Goal: Book appointment/travel/reservation

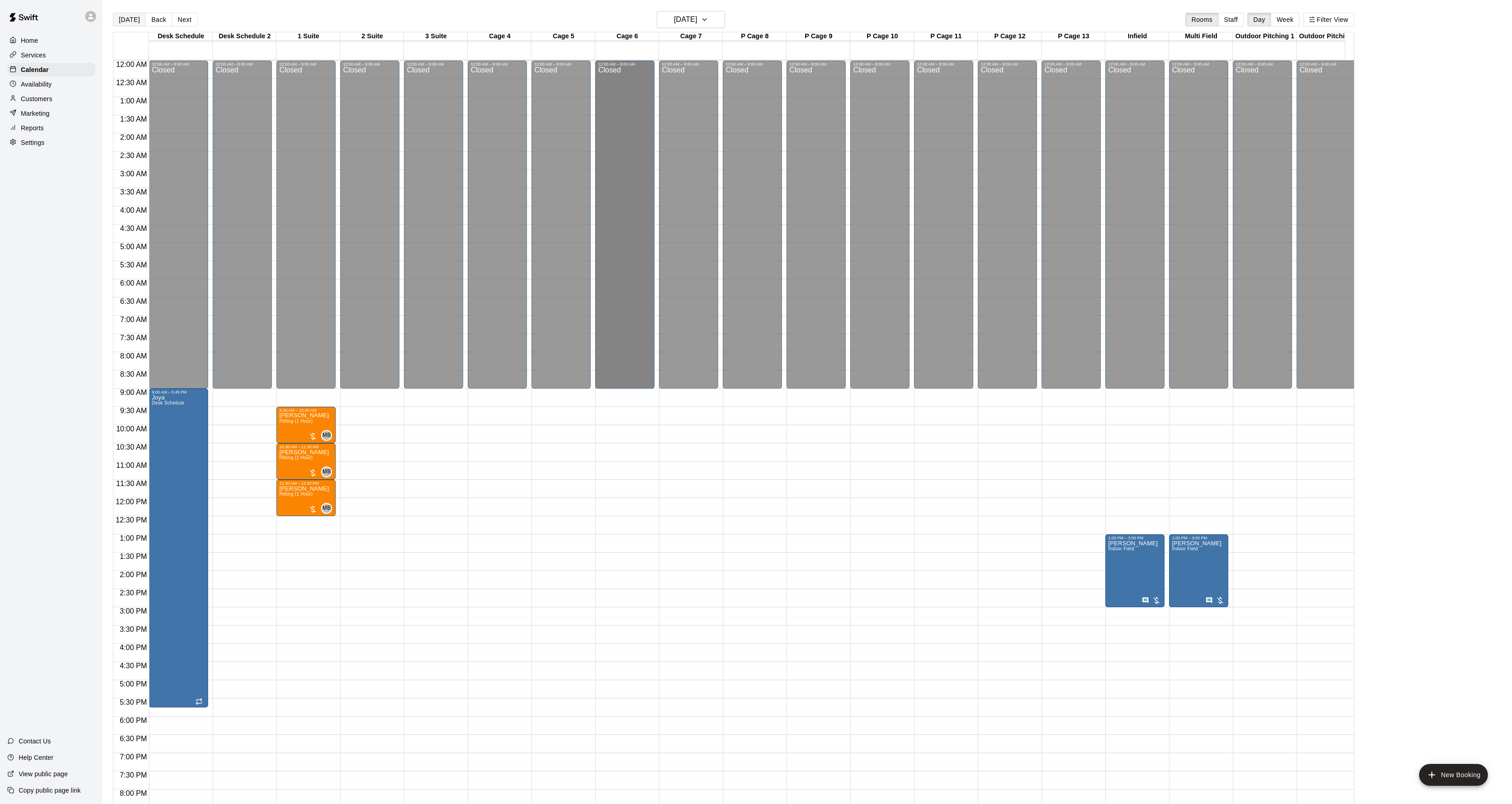
click at [125, 15] on button "[DATE]" at bounding box center [129, 19] width 33 height 14
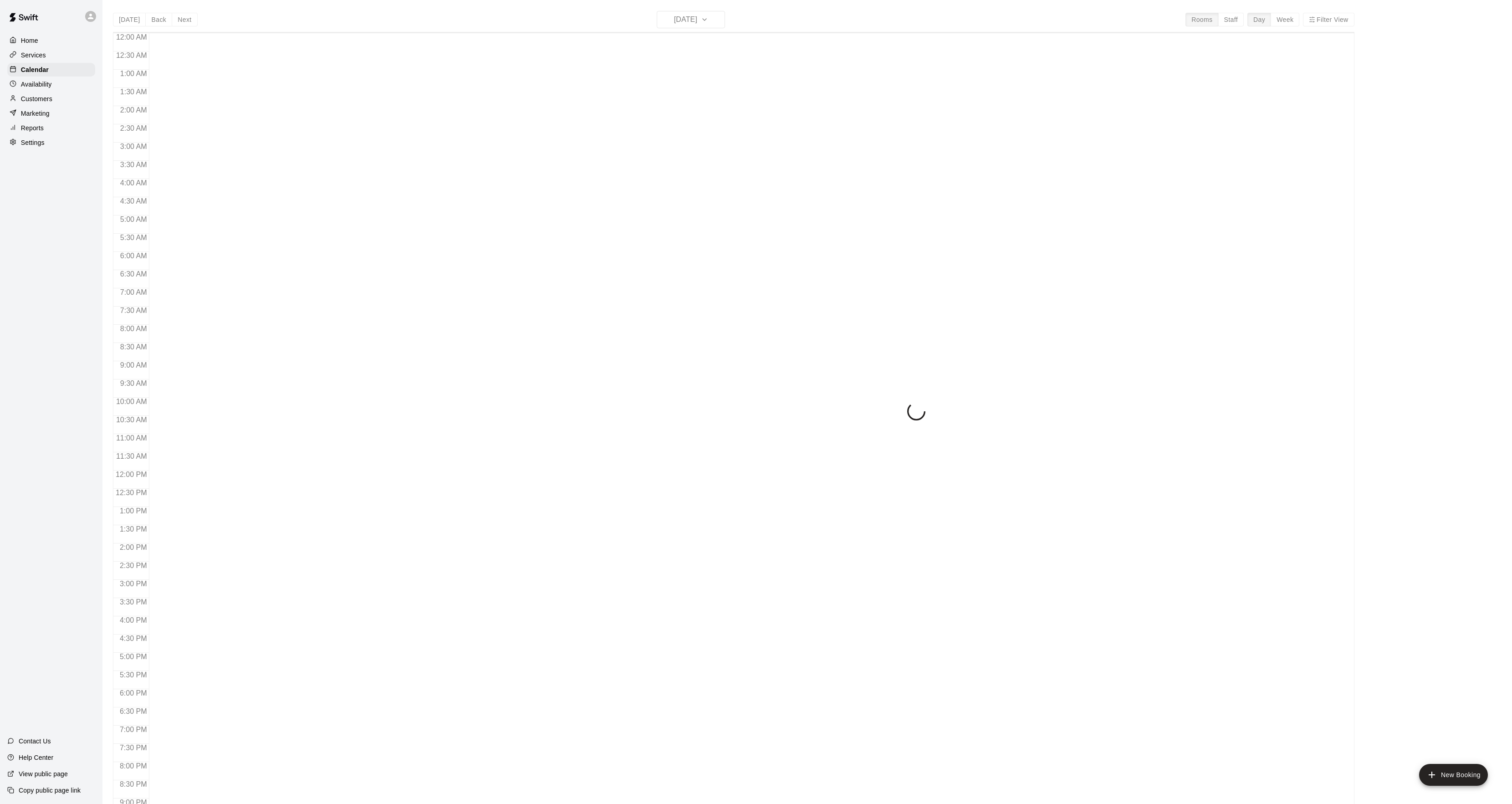
scroll to position [93, 0]
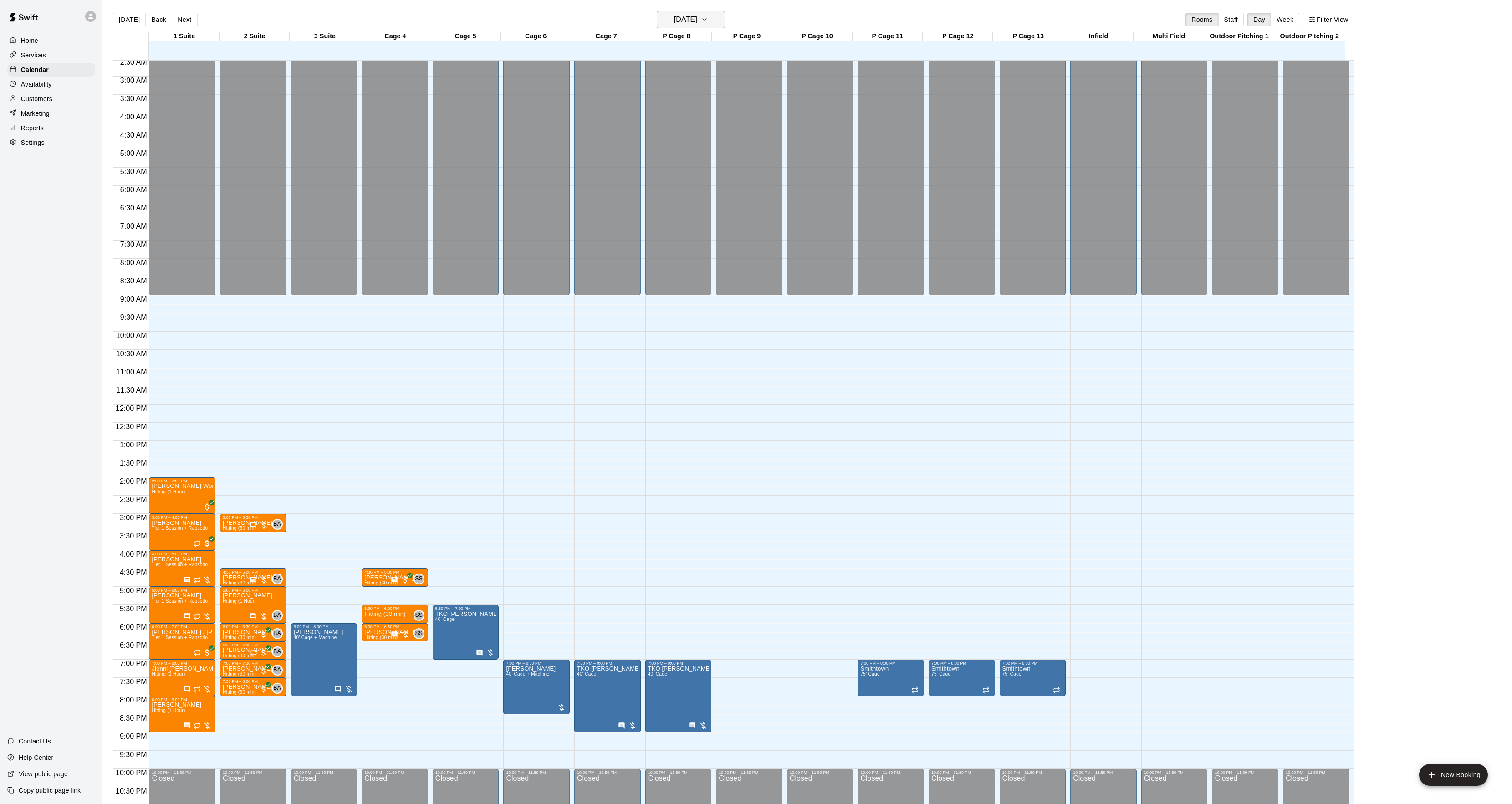
click at [684, 17] on h6 "[DATE]" at bounding box center [685, 19] width 23 height 13
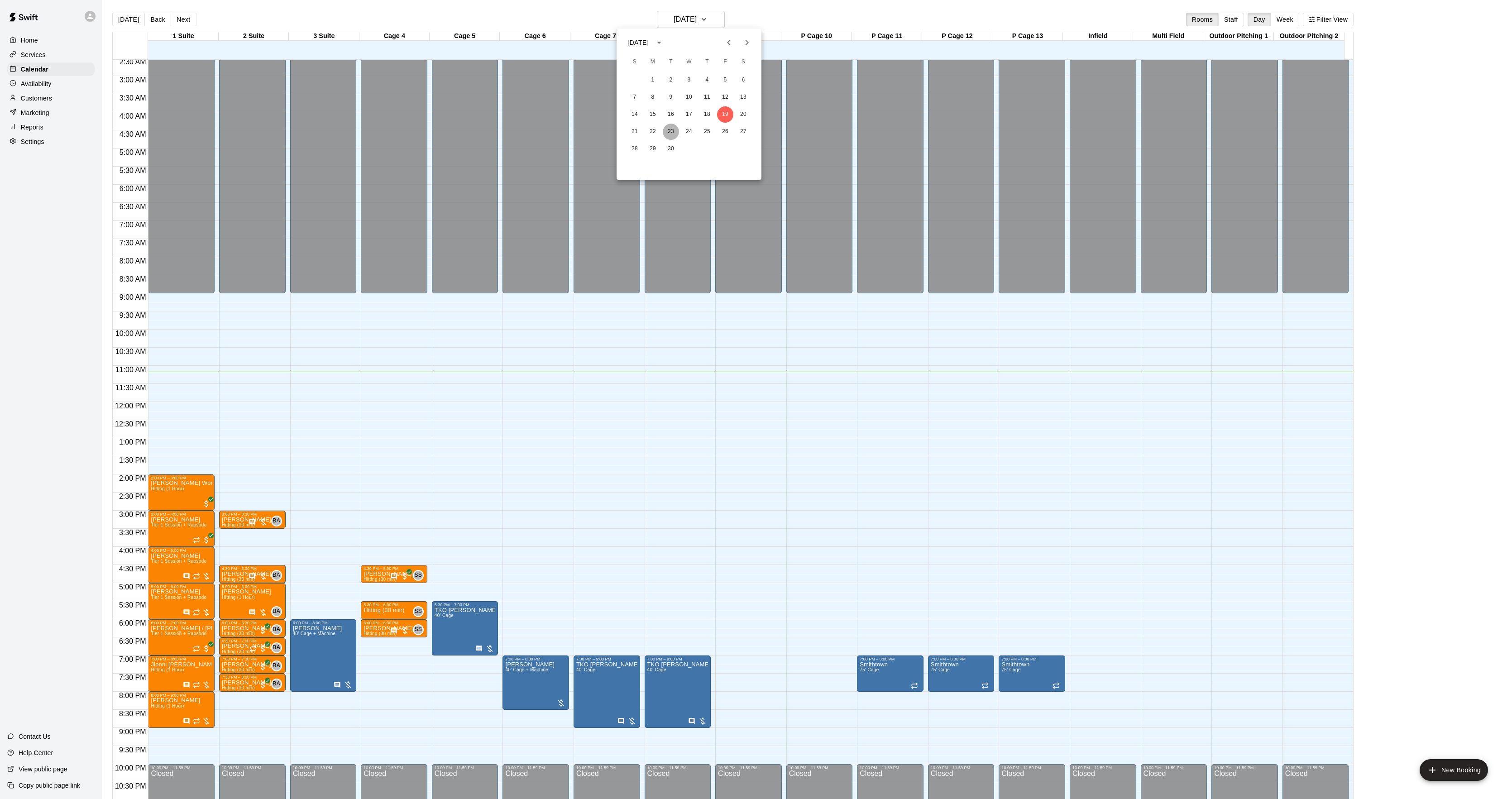
click at [676, 130] on button "23" at bounding box center [671, 132] width 16 height 16
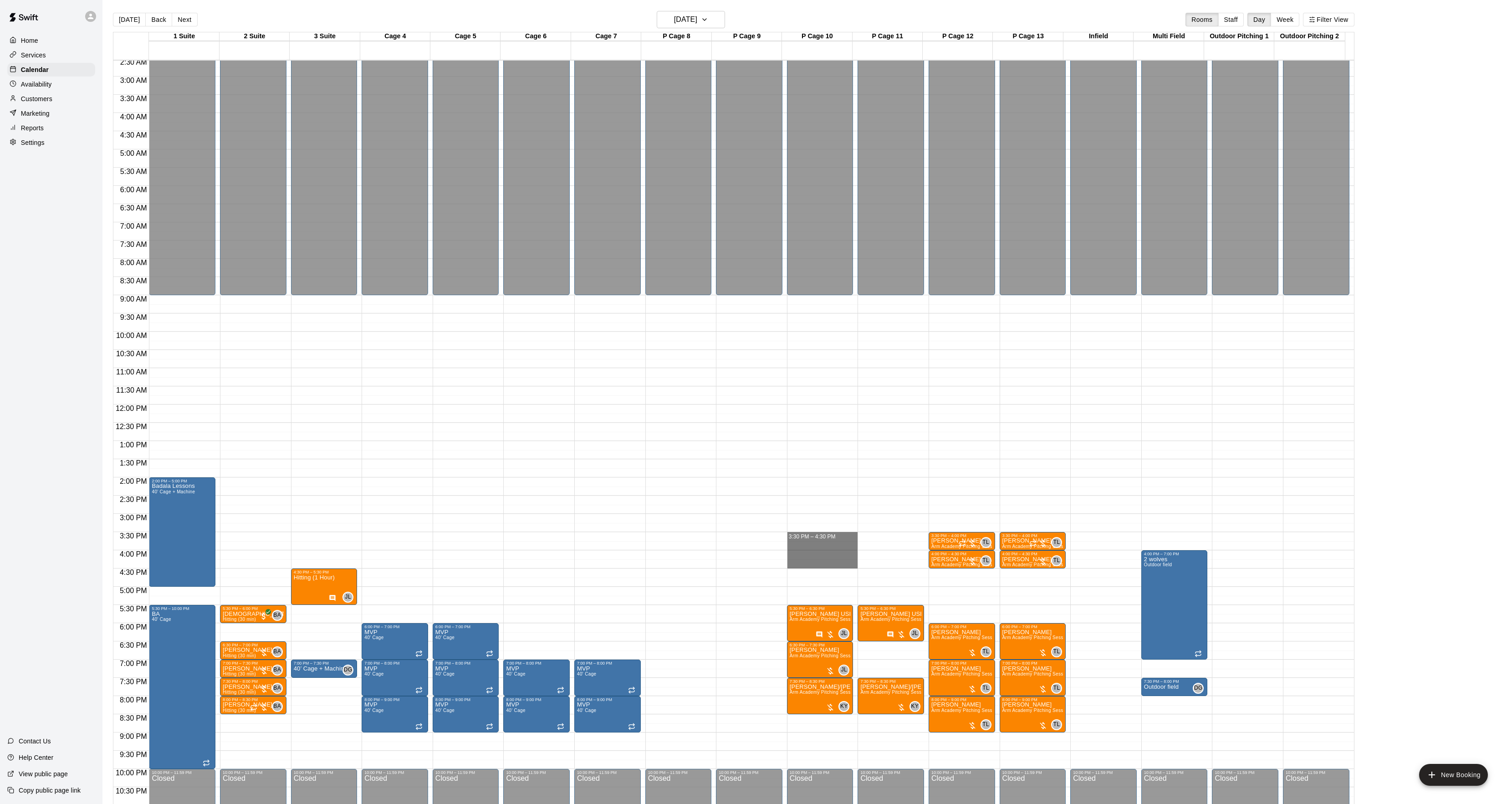
drag, startPoint x: 806, startPoint y: 539, endPoint x: 803, endPoint y: 567, distance: 28.2
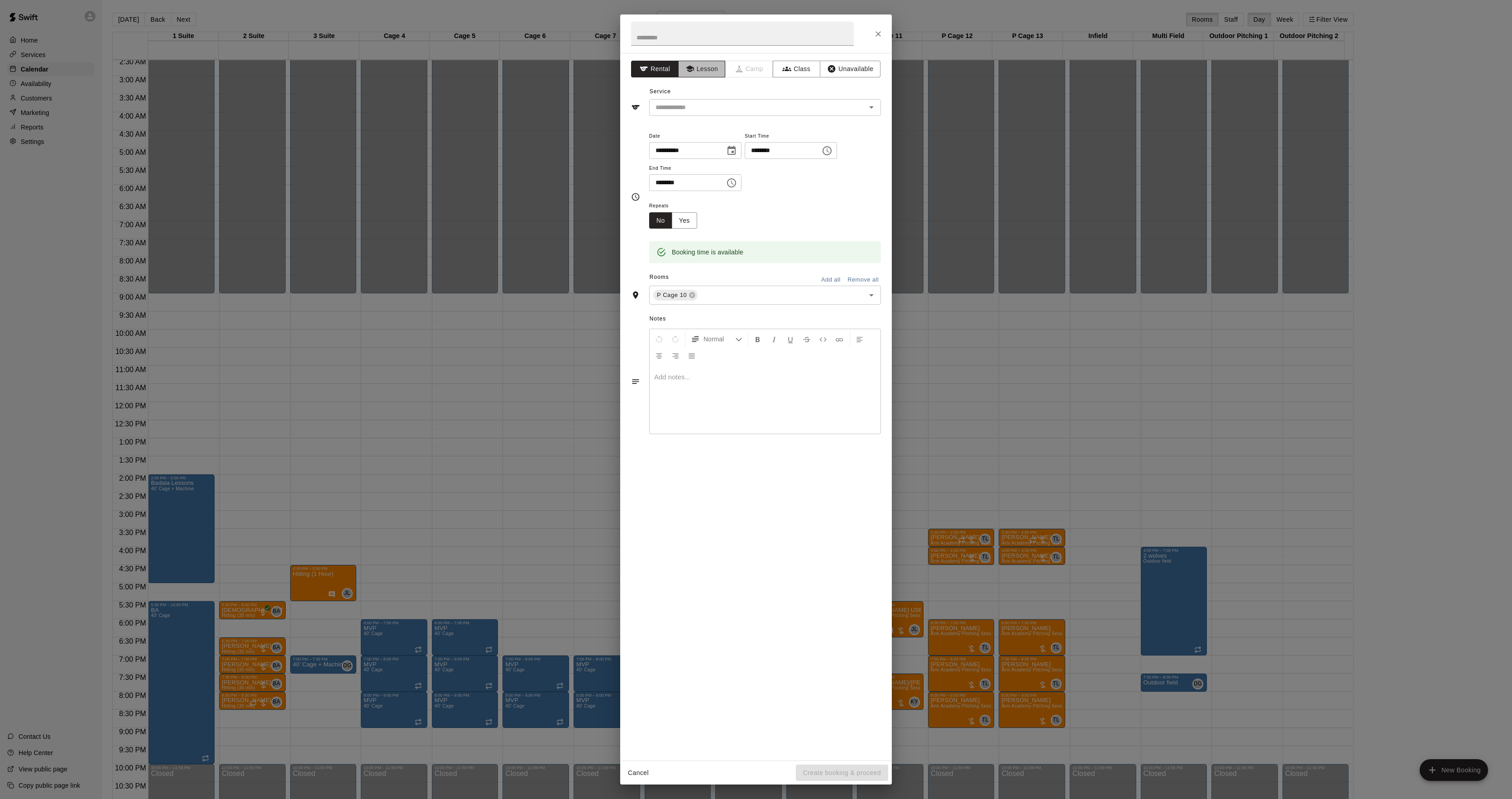
click at [688, 62] on button "Lesson" at bounding box center [701, 69] width 48 height 17
click at [679, 104] on input "text" at bounding box center [752, 107] width 200 height 11
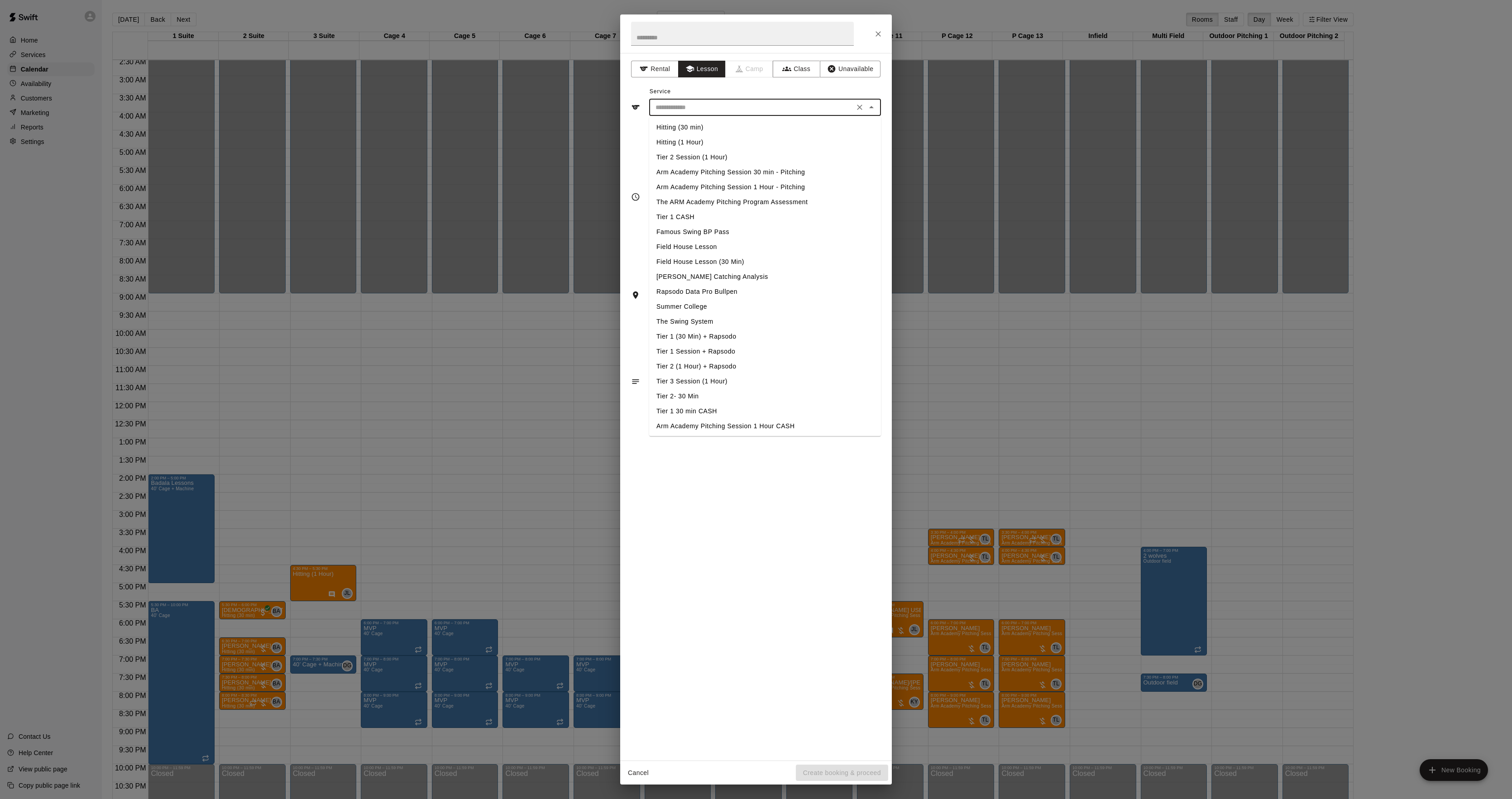
click at [694, 188] on li "Arm Academy Pitching Session 1 Hour - Pitching" at bounding box center [765, 187] width 232 height 15
type input "**********"
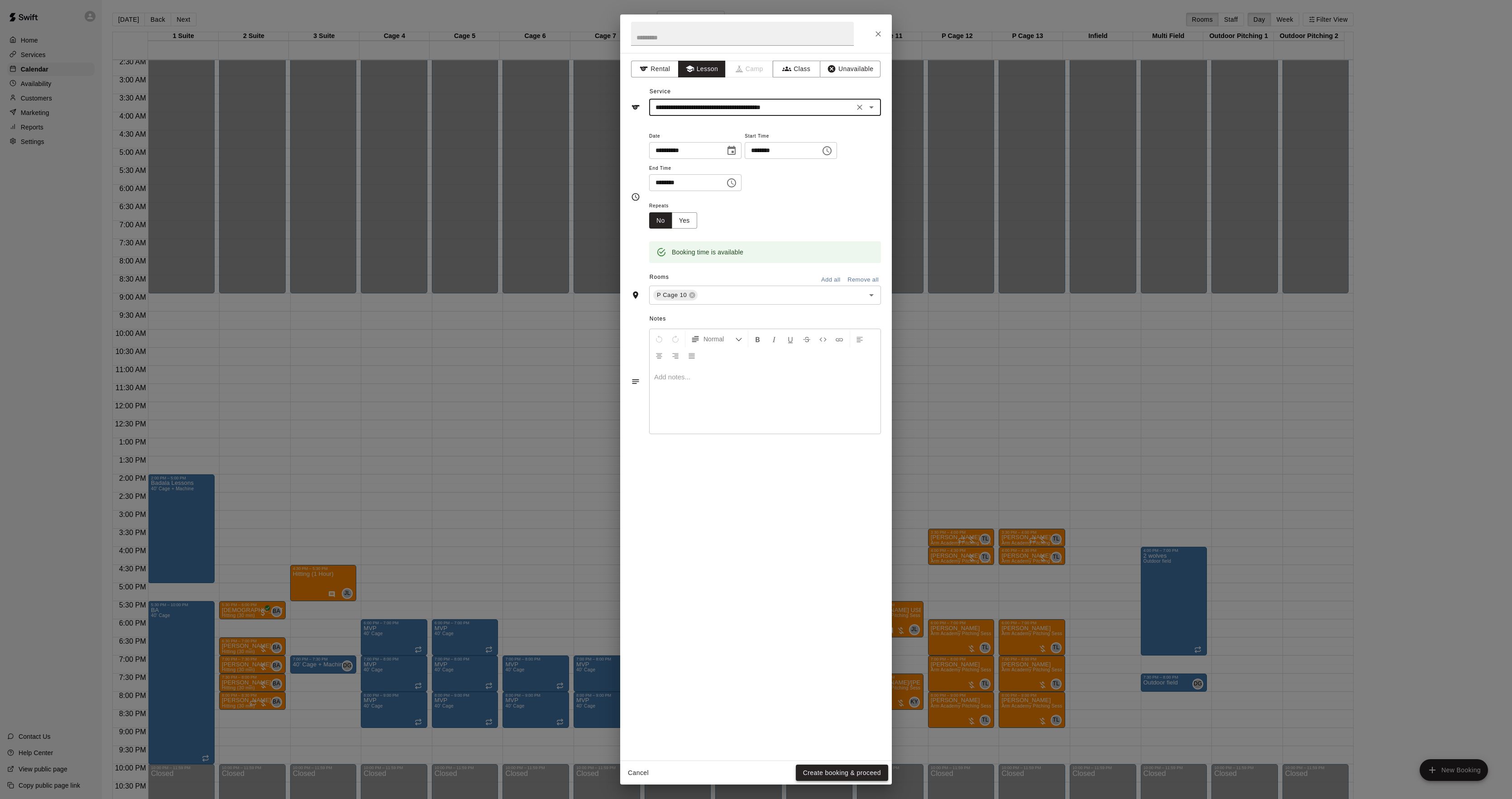
click at [828, 775] on button "Create booking & proceed" at bounding box center [842, 773] width 92 height 17
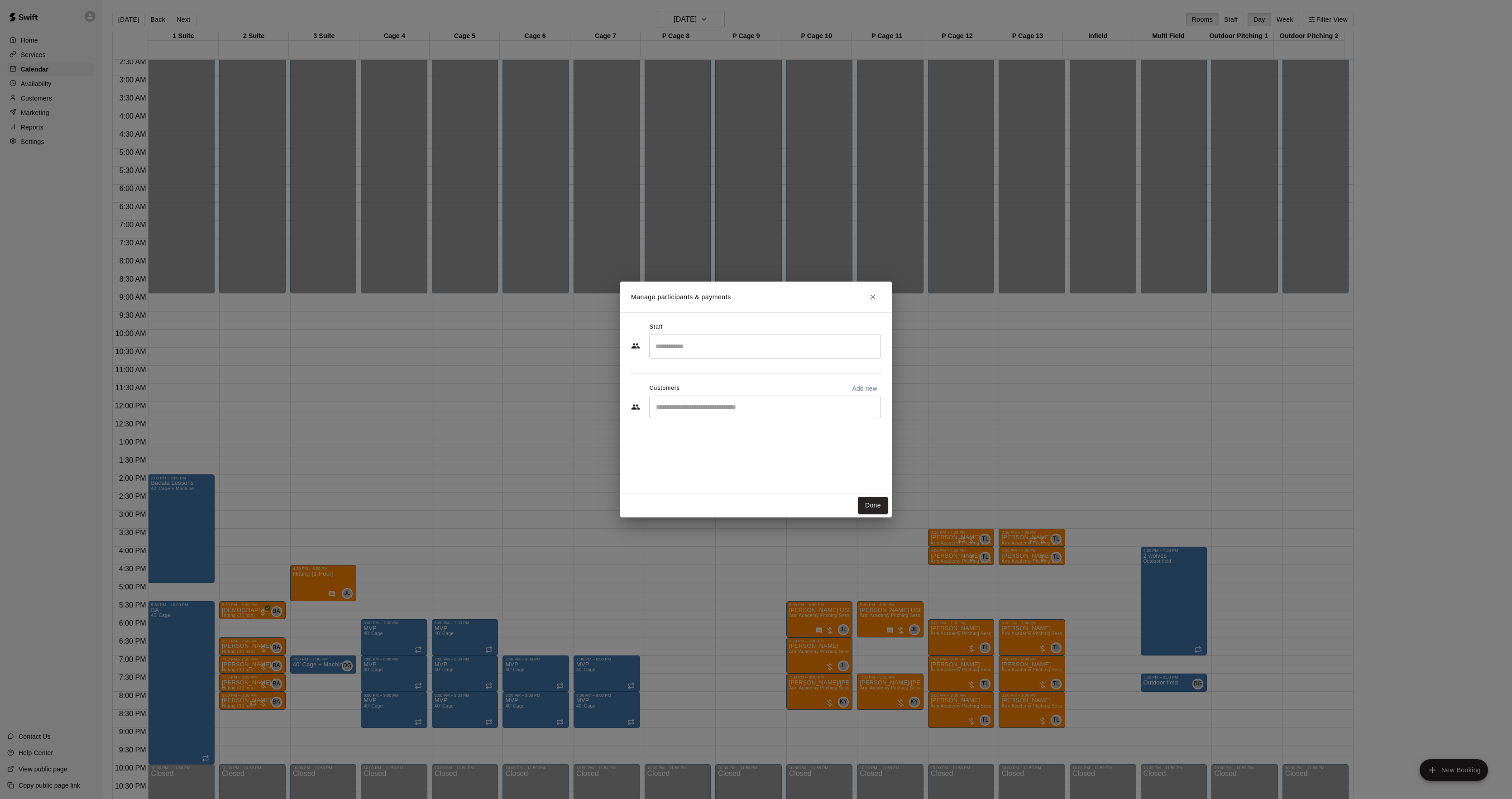
click at [696, 414] on div "​" at bounding box center [765, 407] width 232 height 23
type input "****"
click at [701, 426] on p "[PERSON_NAME]" at bounding box center [703, 429] width 55 height 9
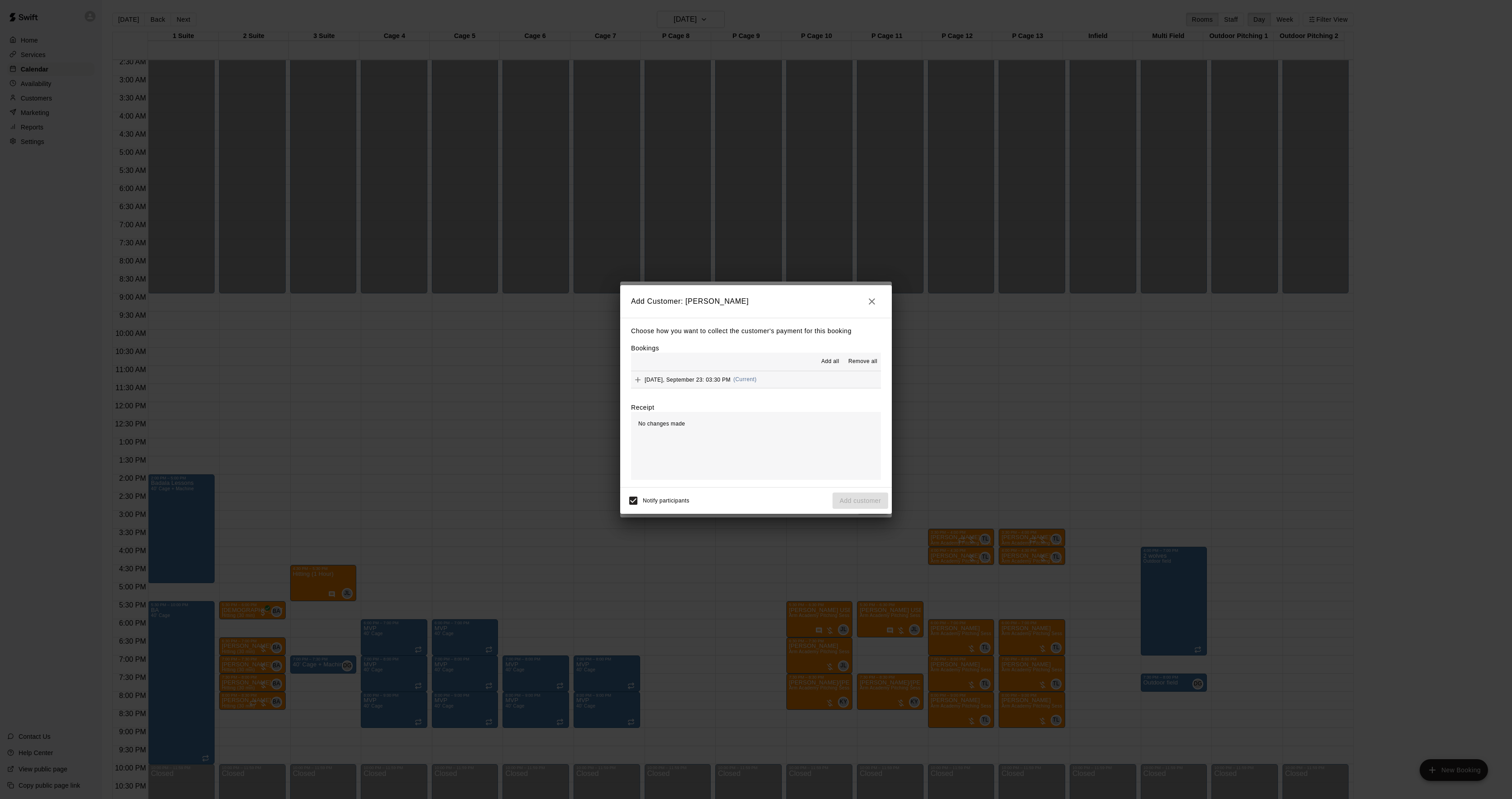
click at [750, 380] on span "(Current)" at bounding box center [745, 379] width 23 height 6
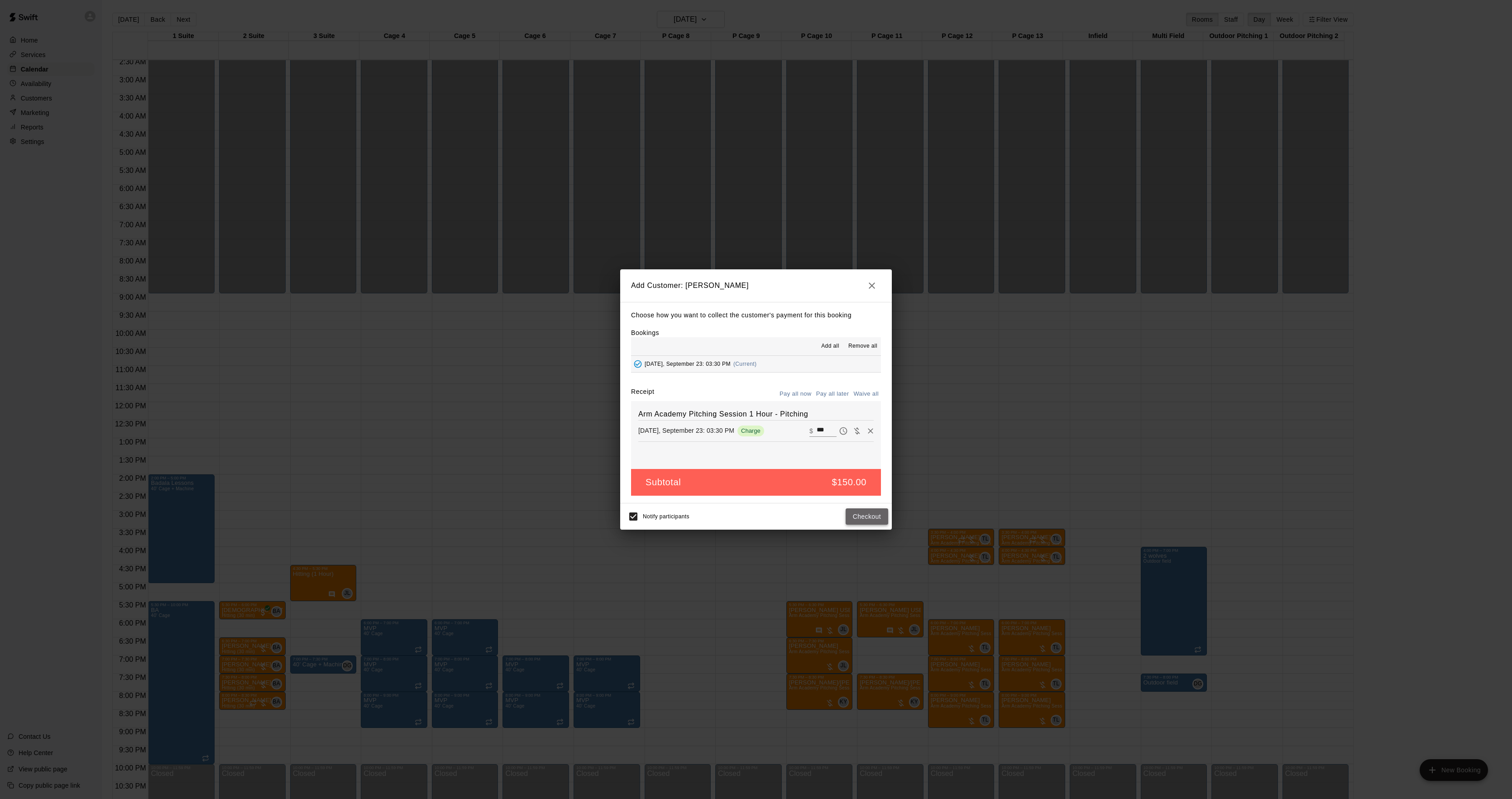
click at [864, 517] on button "Checkout" at bounding box center [867, 517] width 42 height 17
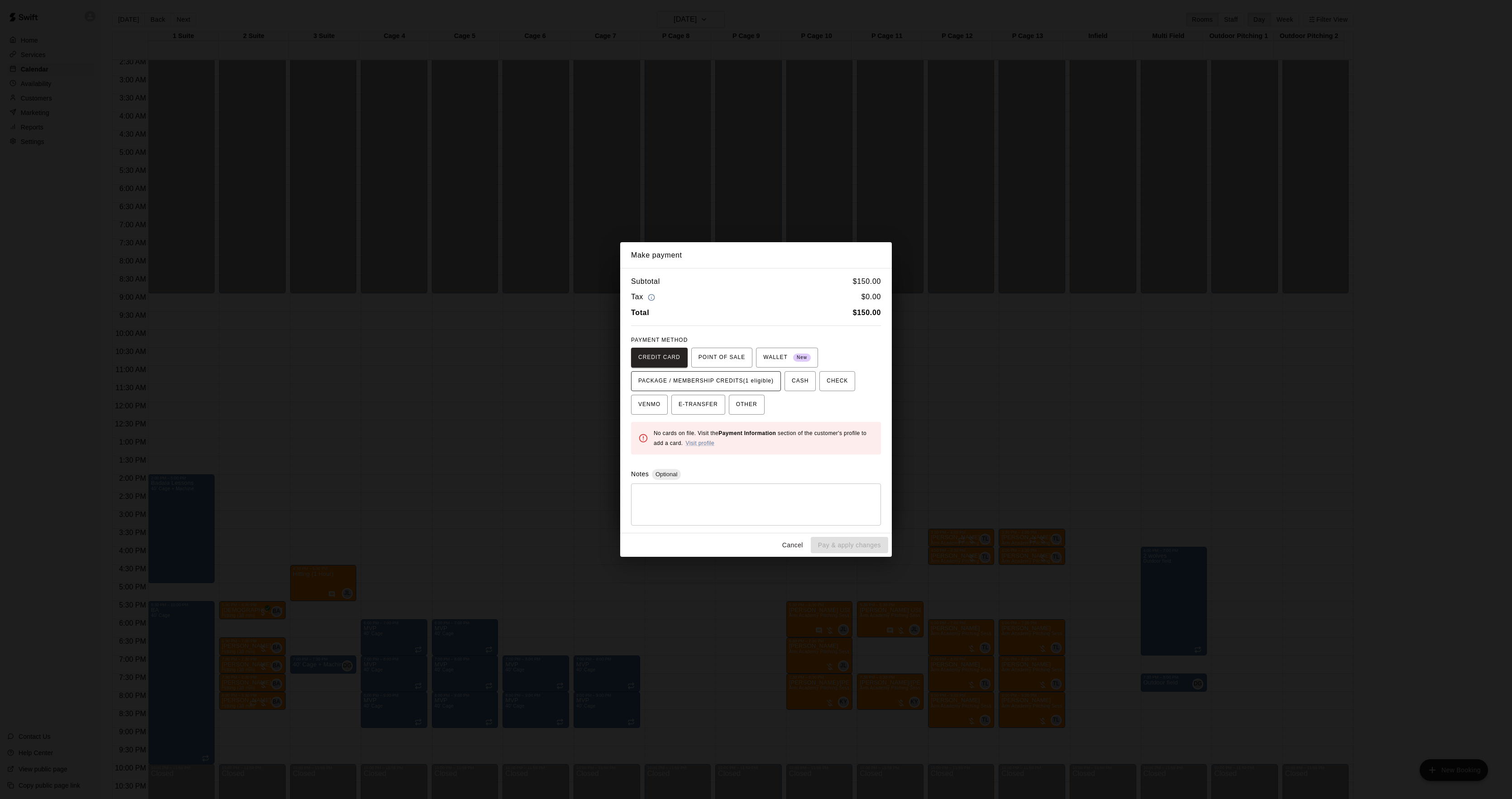
click at [740, 385] on span "PACKAGE / MEMBERSHIP CREDITS (1 eligible)" at bounding box center [706, 381] width 136 height 15
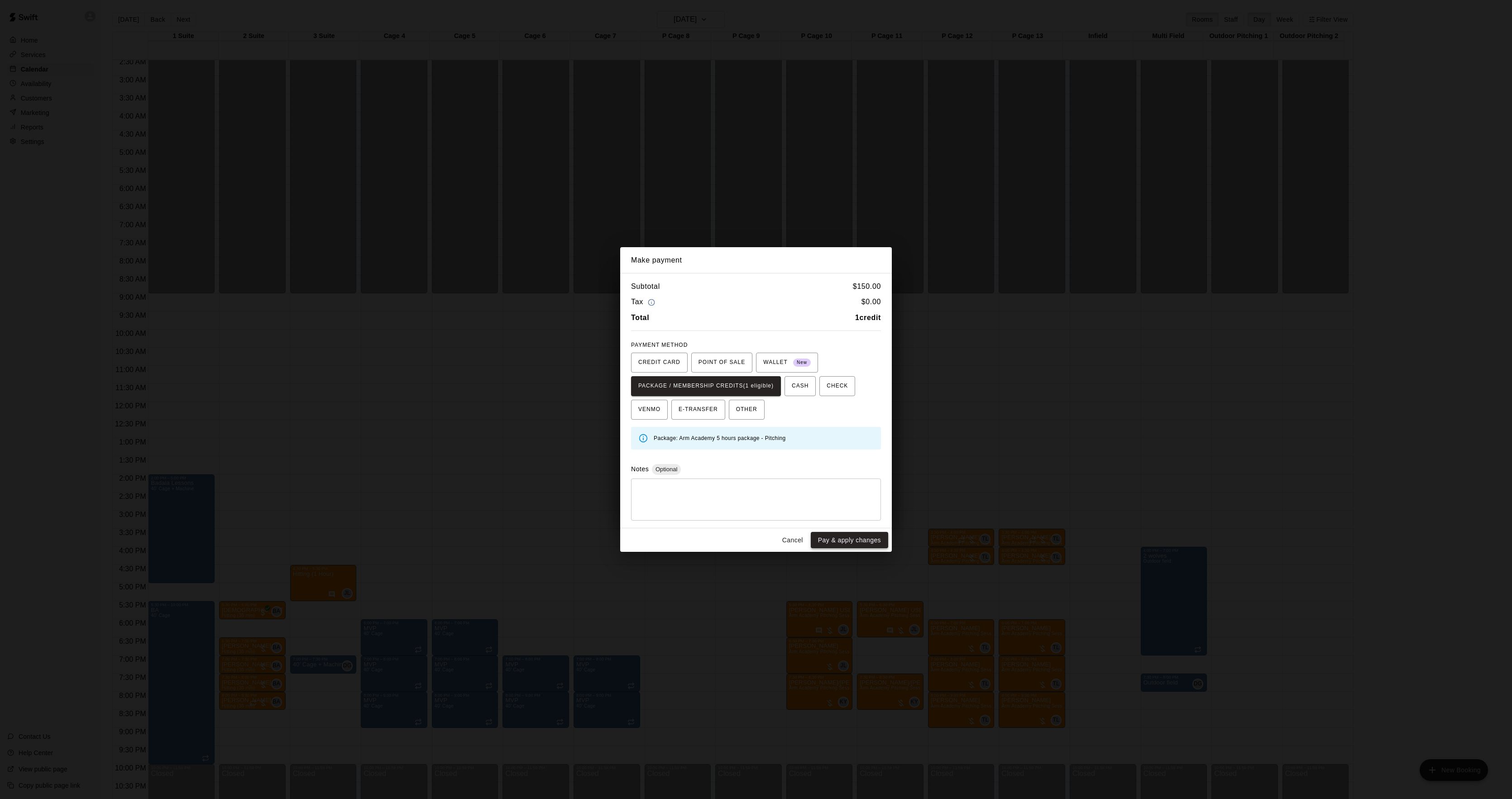
click at [861, 541] on button "Pay & apply changes" at bounding box center [849, 540] width 77 height 17
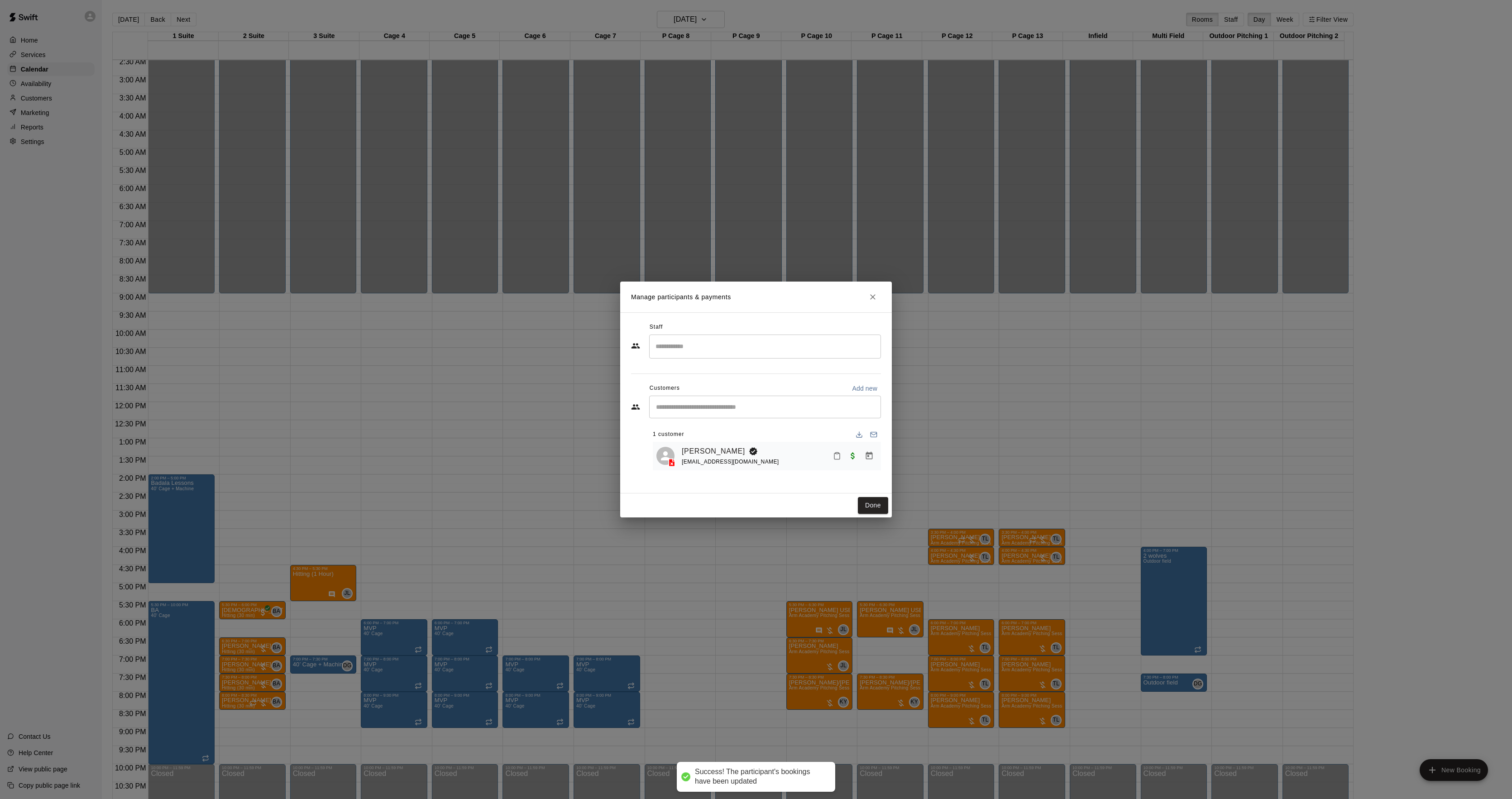
click at [749, 356] on div "​" at bounding box center [765, 346] width 232 height 24
click at [748, 377] on div "[PERSON_NAME] Instructor" at bounding box center [772, 377] width 201 height 18
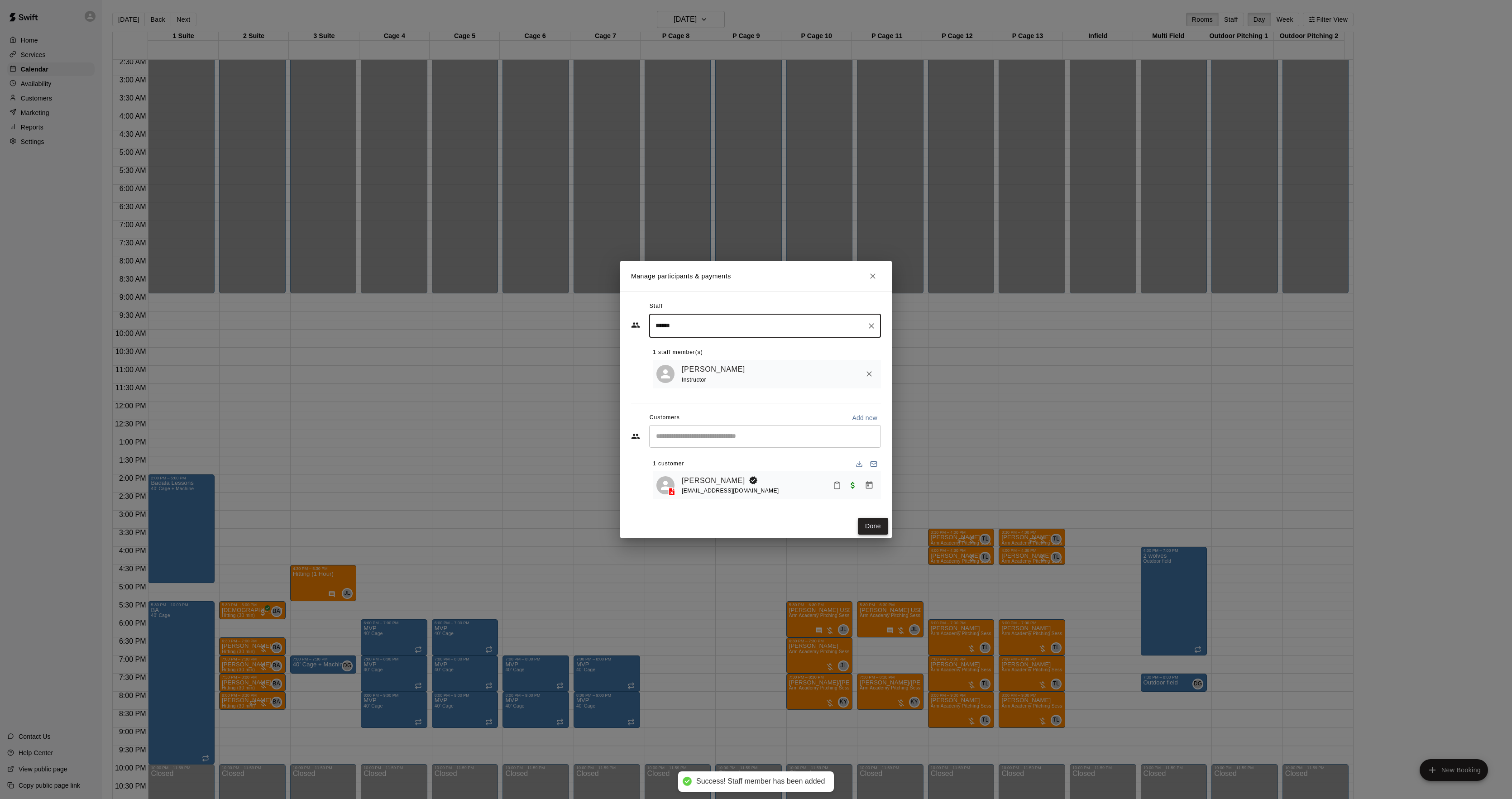
type input "******"
click at [880, 525] on button "Done" at bounding box center [873, 526] width 31 height 17
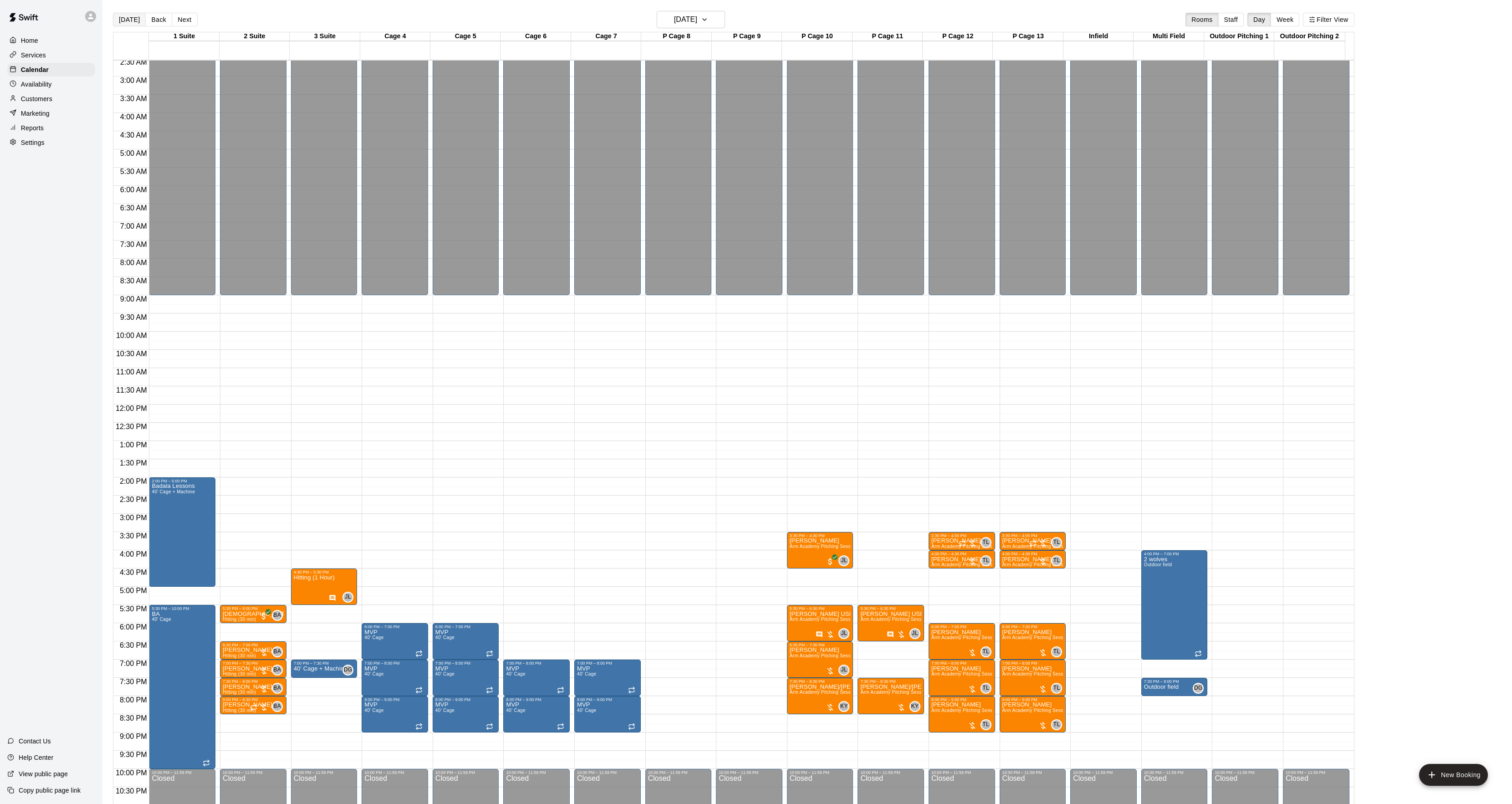
click at [119, 27] on button "[DATE]" at bounding box center [129, 19] width 33 height 14
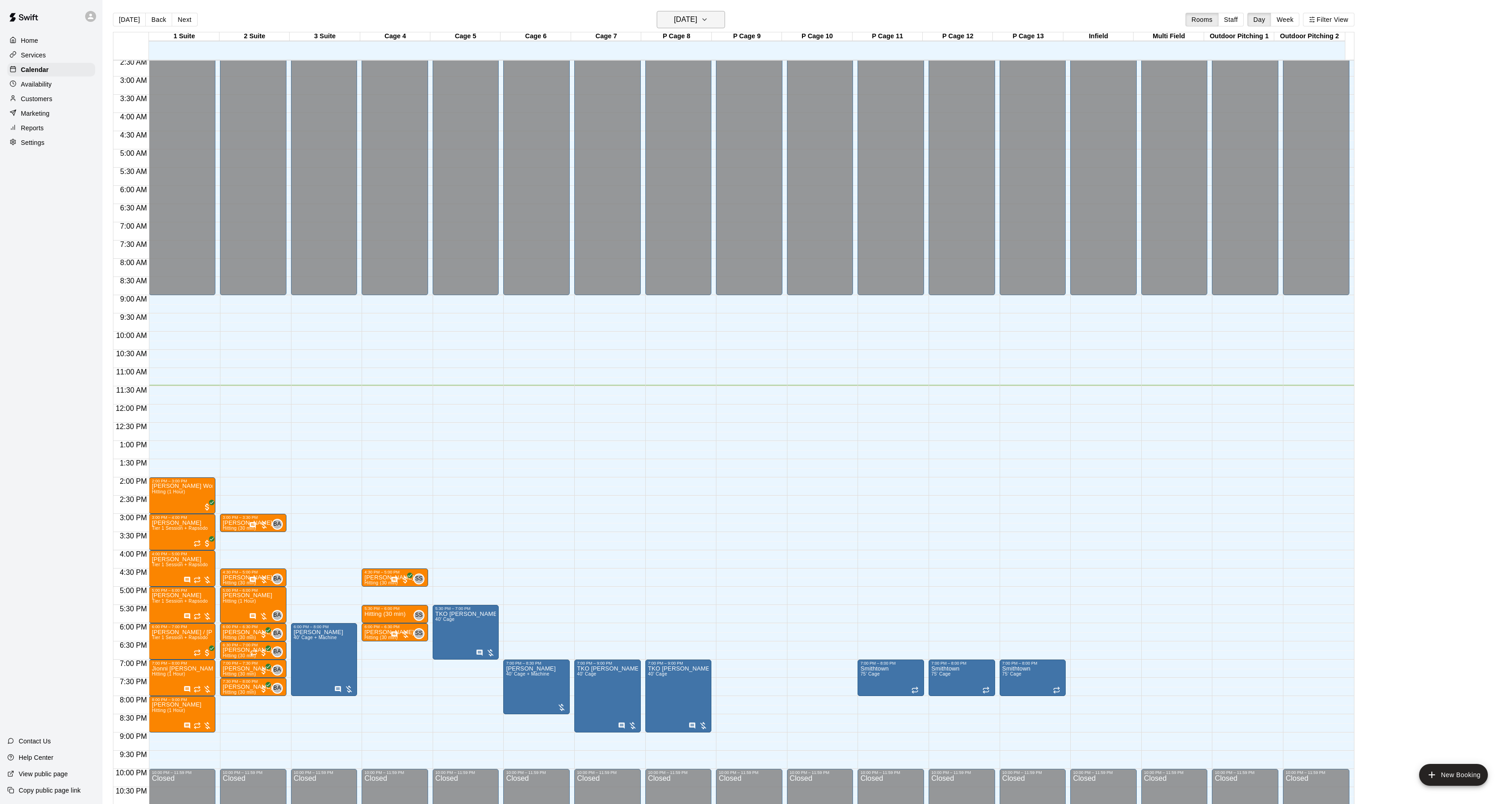
click at [713, 21] on button "[DATE]" at bounding box center [691, 19] width 68 height 17
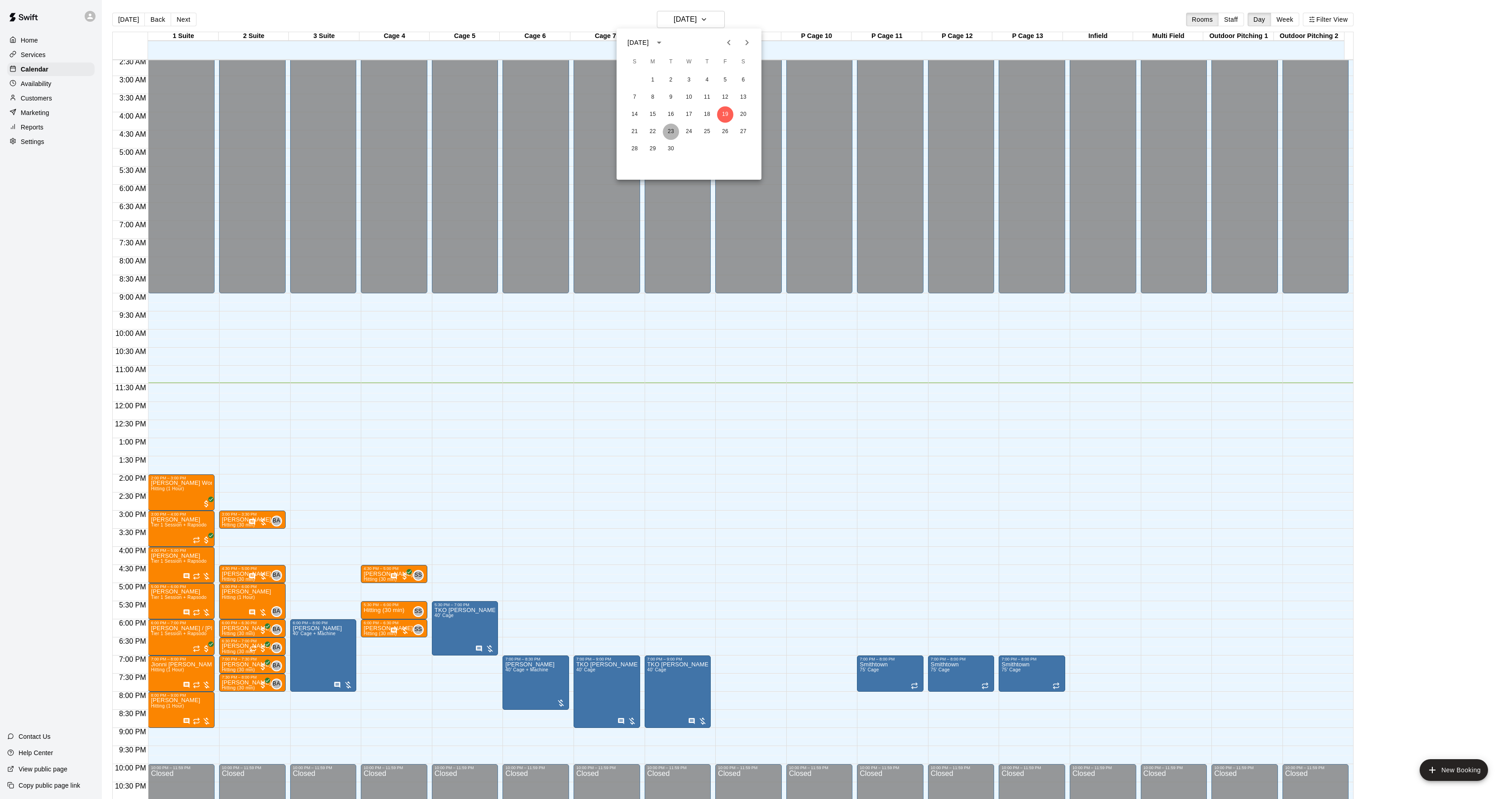
click at [669, 133] on button "23" at bounding box center [671, 132] width 16 height 16
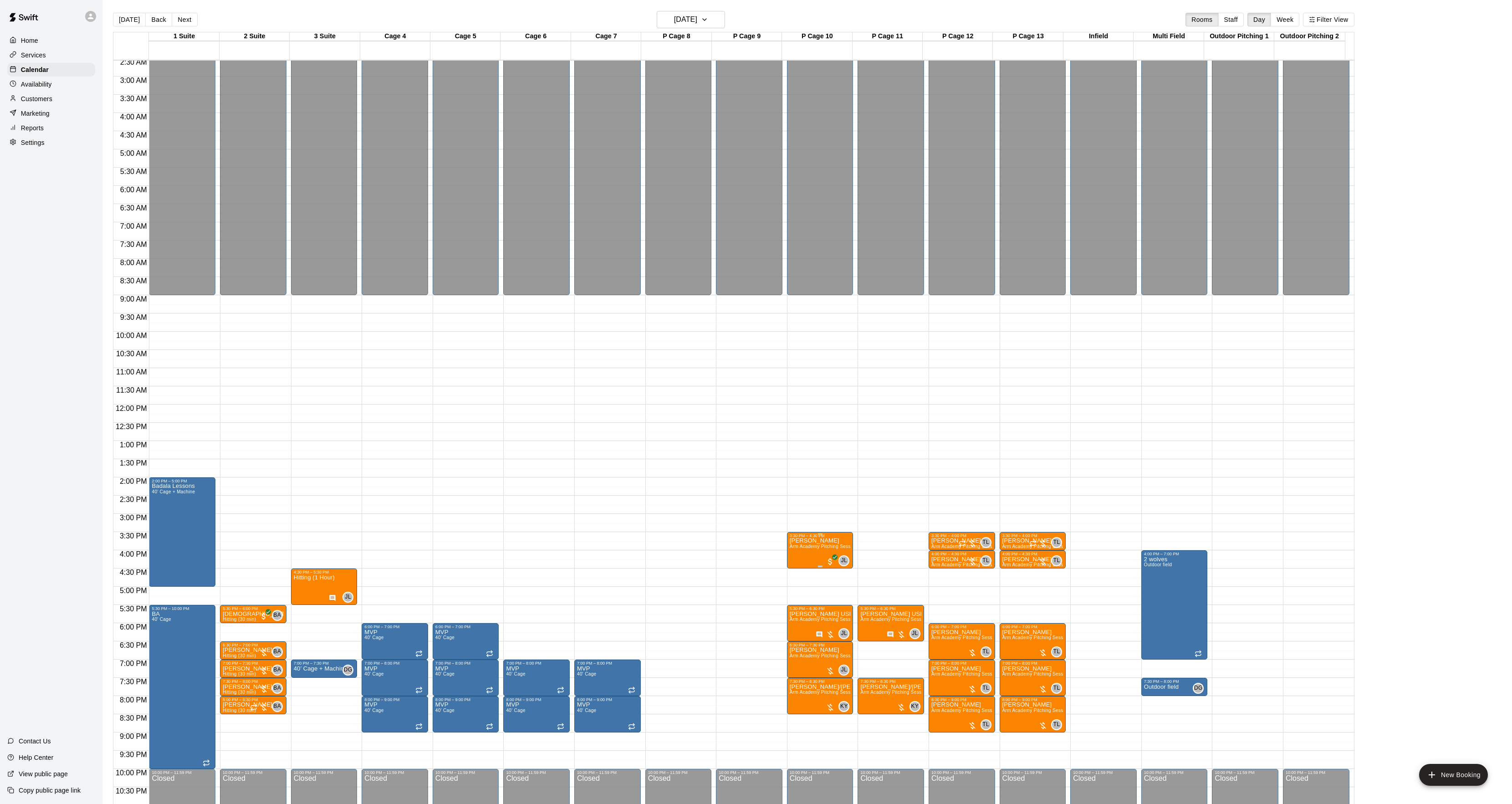
click at [766, 555] on div at bounding box center [760, 402] width 1521 height 804
click at [807, 541] on p "[PERSON_NAME]" at bounding box center [819, 541] width 61 height 0
drag, startPoint x: 706, startPoint y: 15, endPoint x: 698, endPoint y: 17, distance: 8.2
click at [705, 15] on div at bounding box center [760, 402] width 1521 height 804
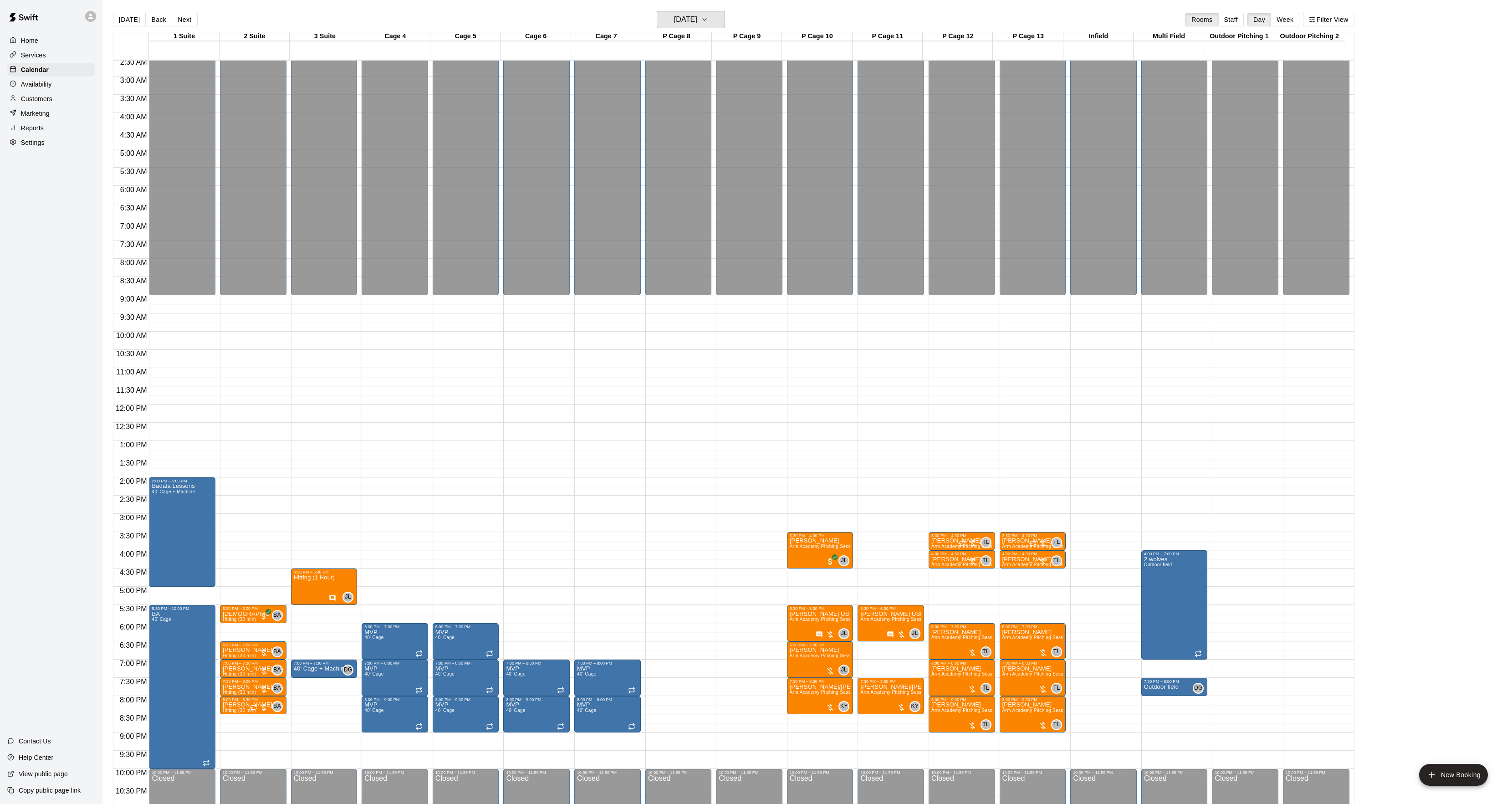
click at [695, 17] on h6 "[DATE]" at bounding box center [685, 19] width 23 height 13
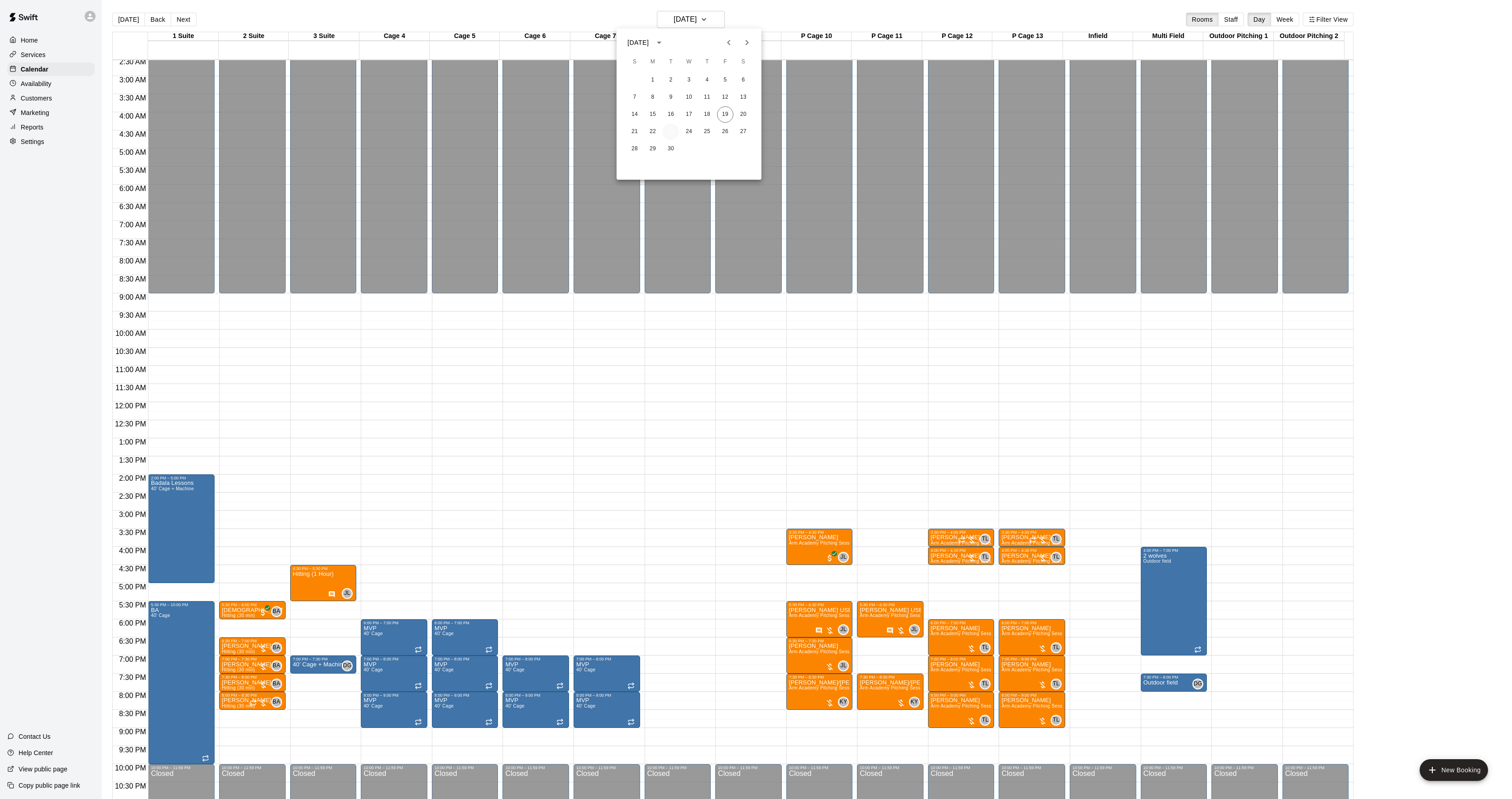
click at [674, 129] on button "23" at bounding box center [671, 132] width 16 height 16
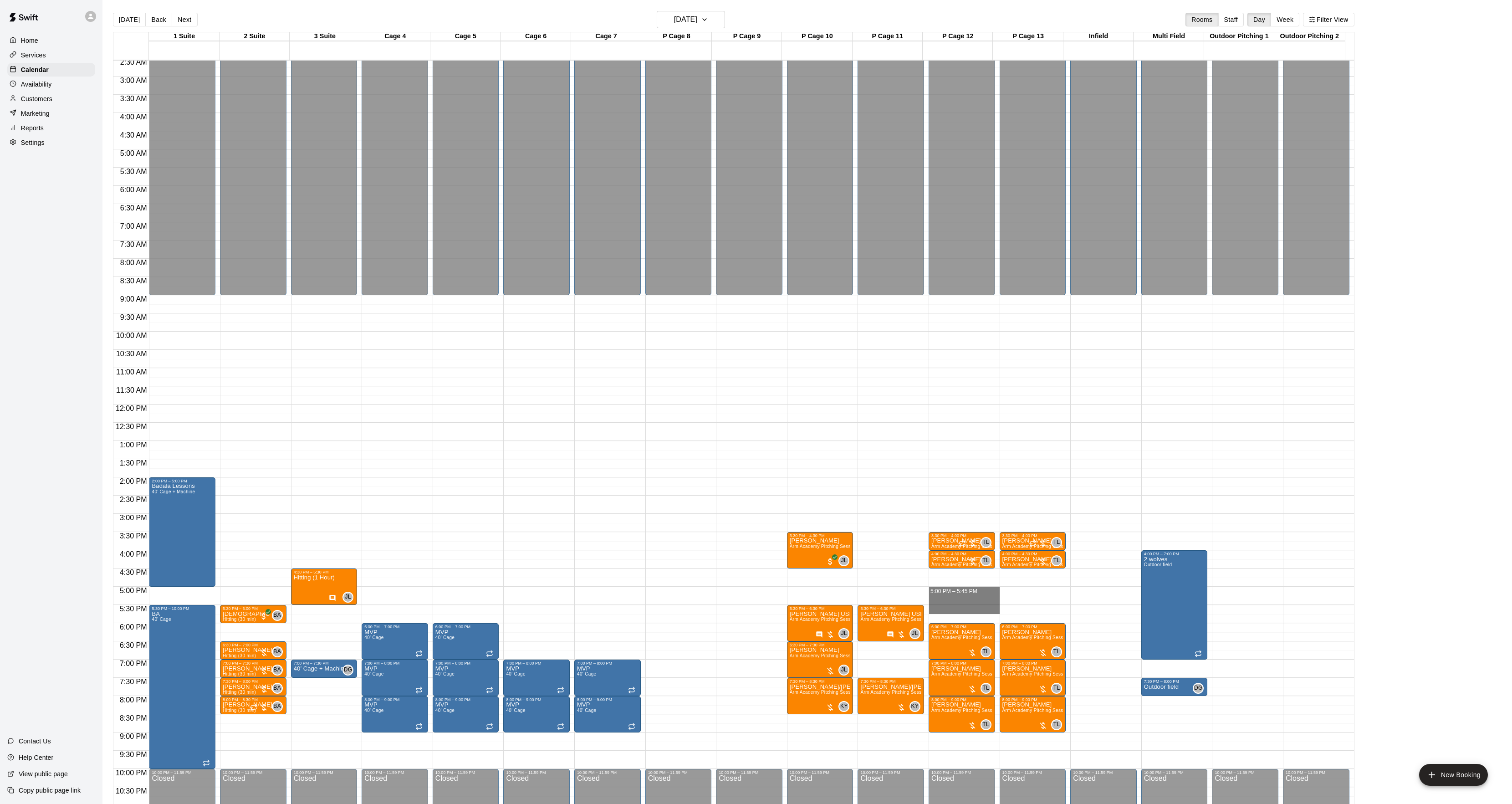
drag, startPoint x: 945, startPoint y: 594, endPoint x: 944, endPoint y: 608, distance: 14.0
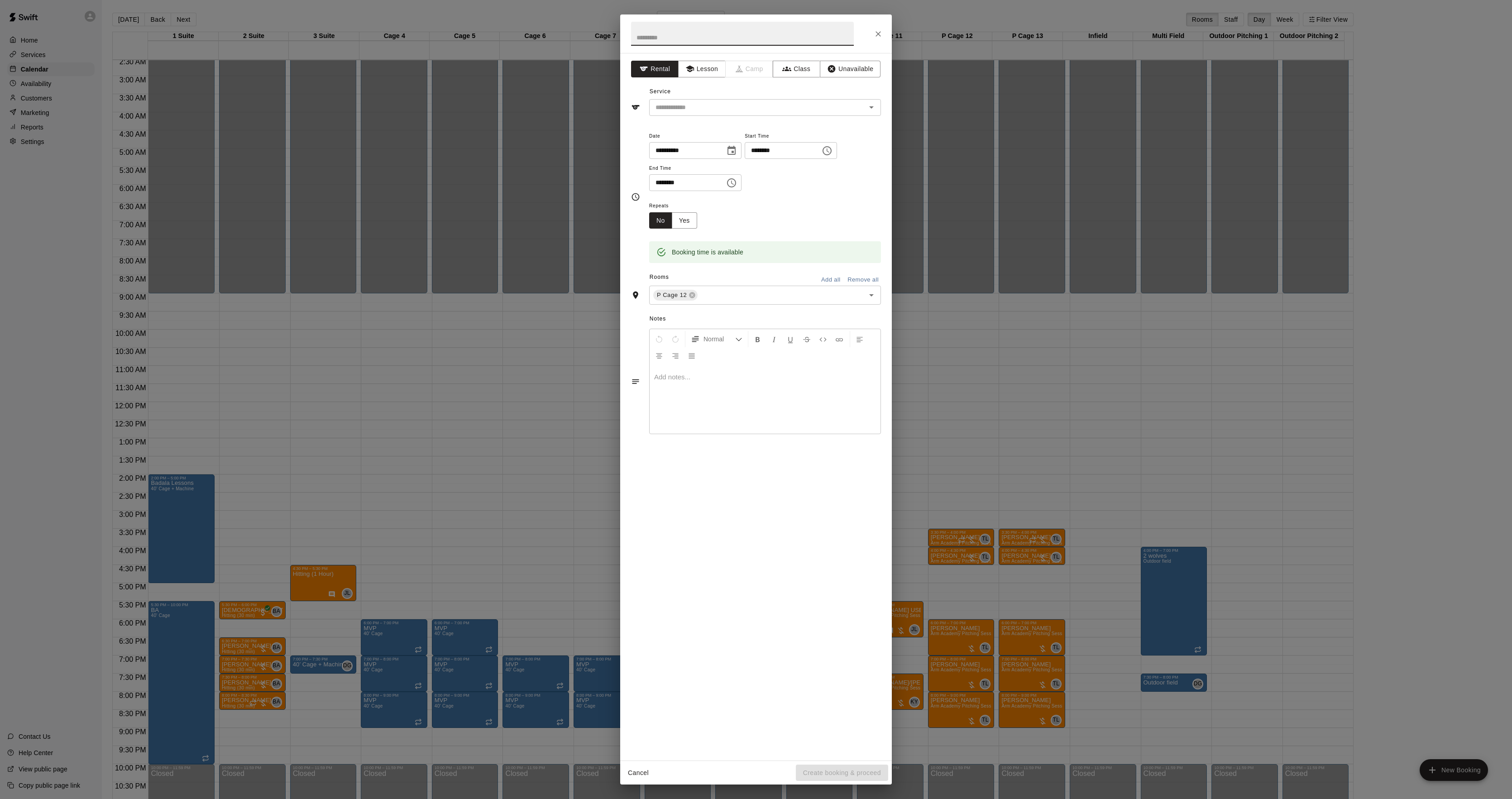
click at [1088, 588] on div "**********" at bounding box center [756, 399] width 1512 height 799
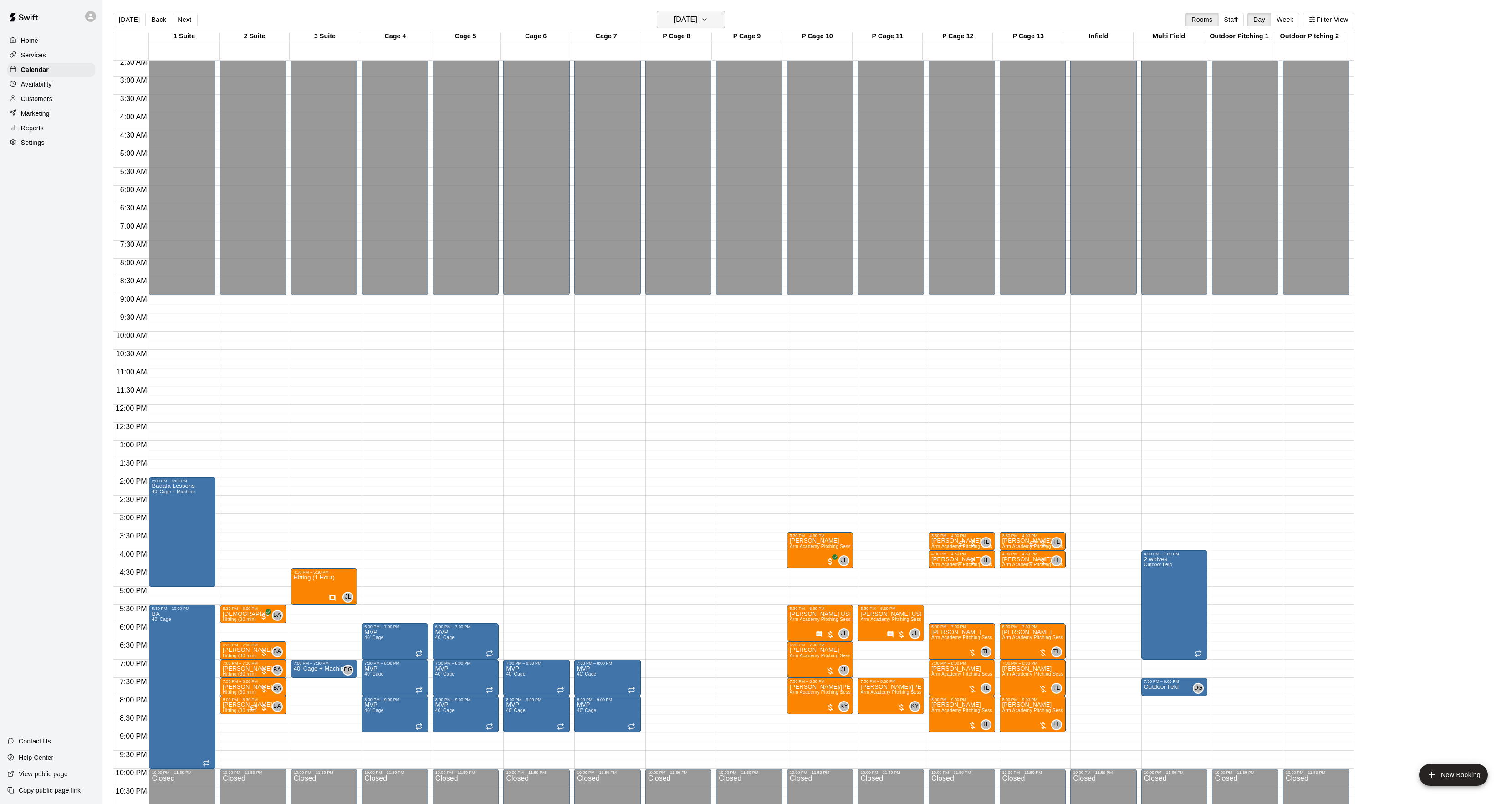
click at [685, 27] on button "[DATE]" at bounding box center [691, 19] width 68 height 17
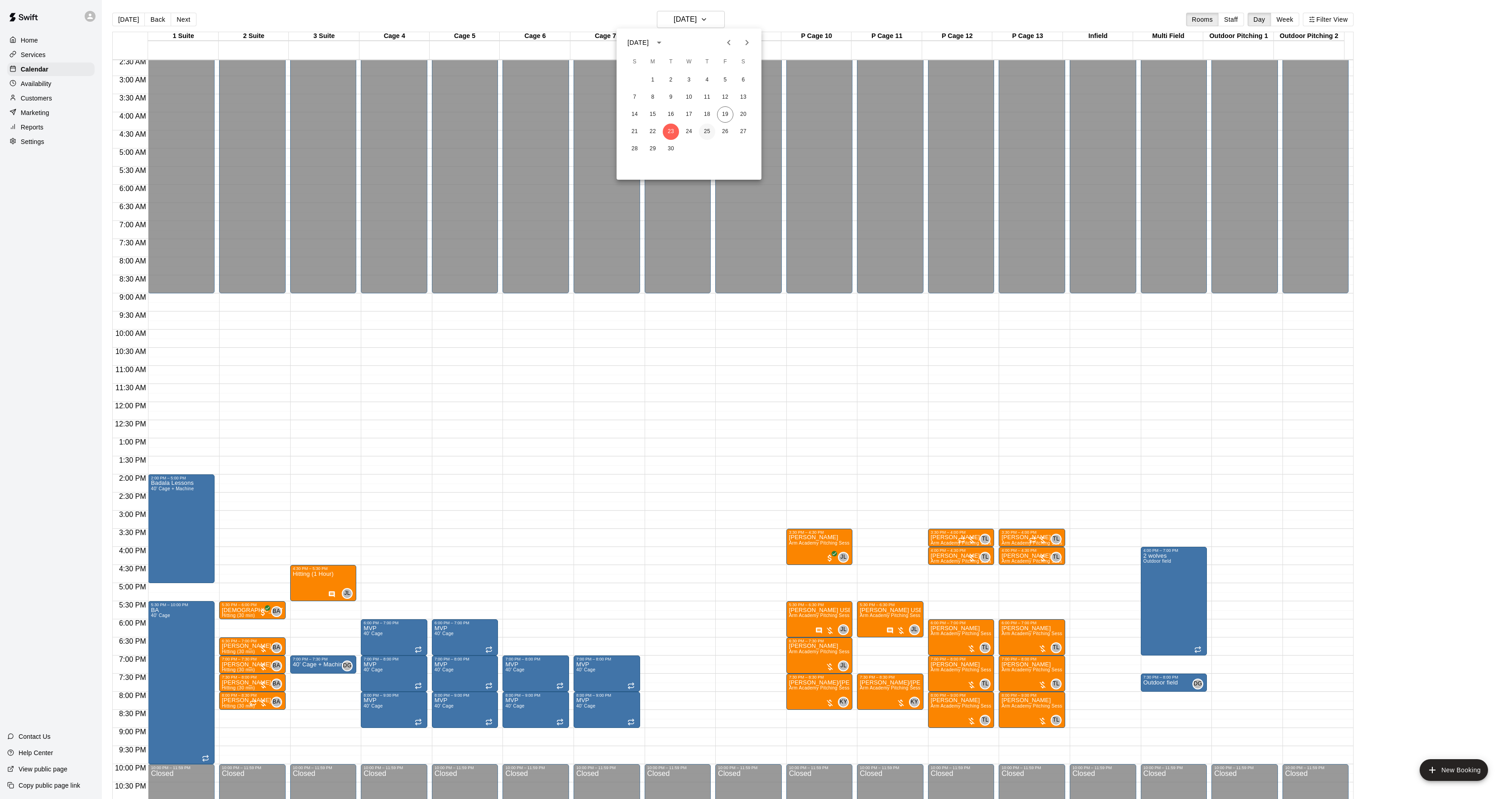
click at [709, 125] on button "25" at bounding box center [707, 132] width 16 height 16
